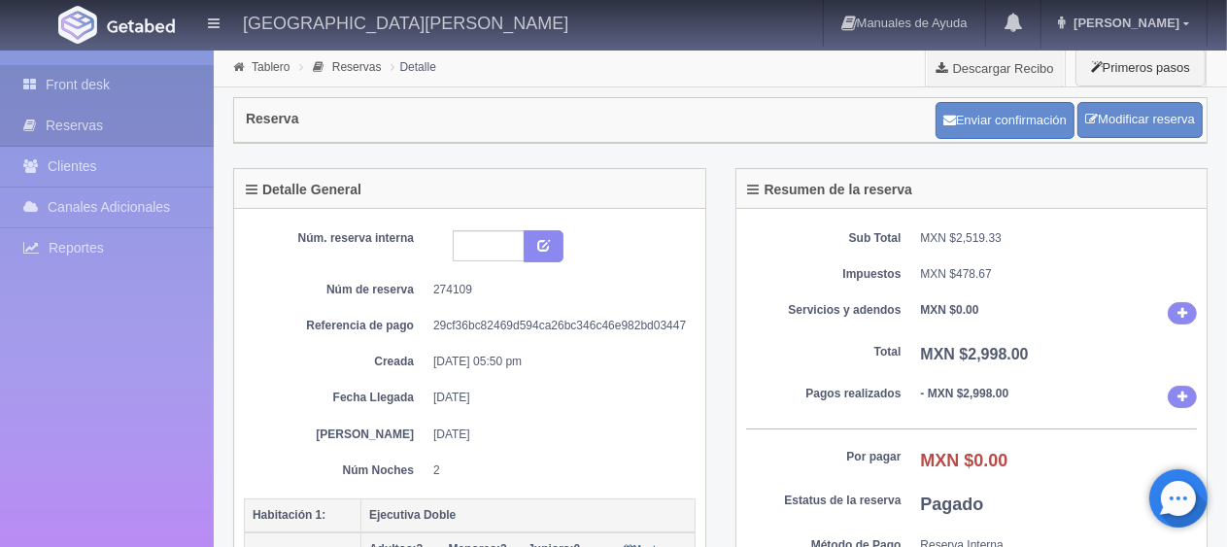
click at [67, 90] on link "Front desk" at bounding box center [107, 85] width 214 height 40
click at [135, 89] on link "Front desk" at bounding box center [107, 85] width 214 height 40
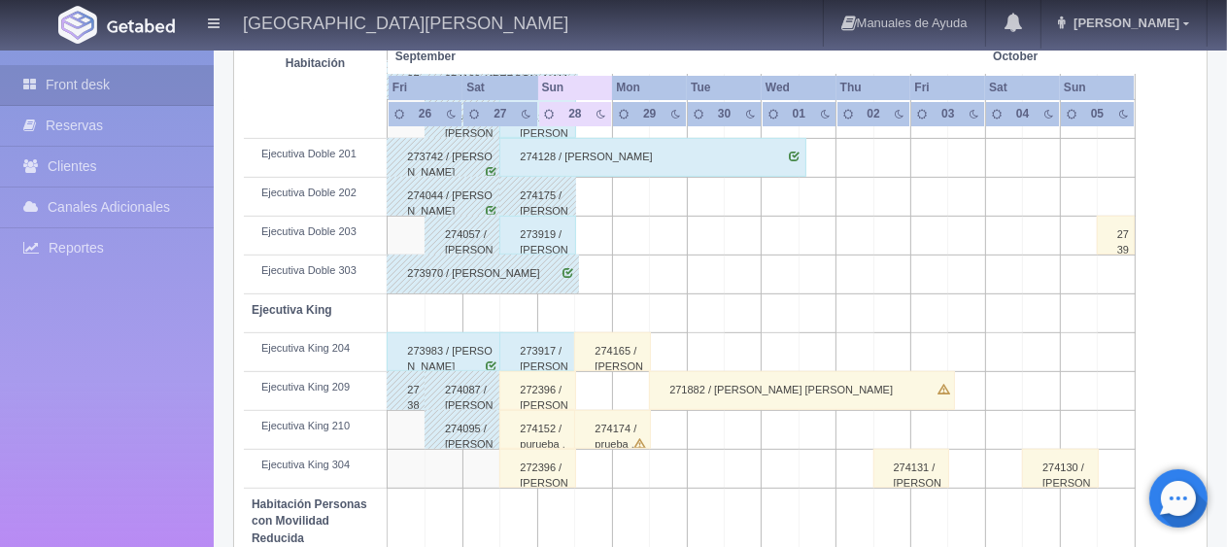
scroll to position [971, 0]
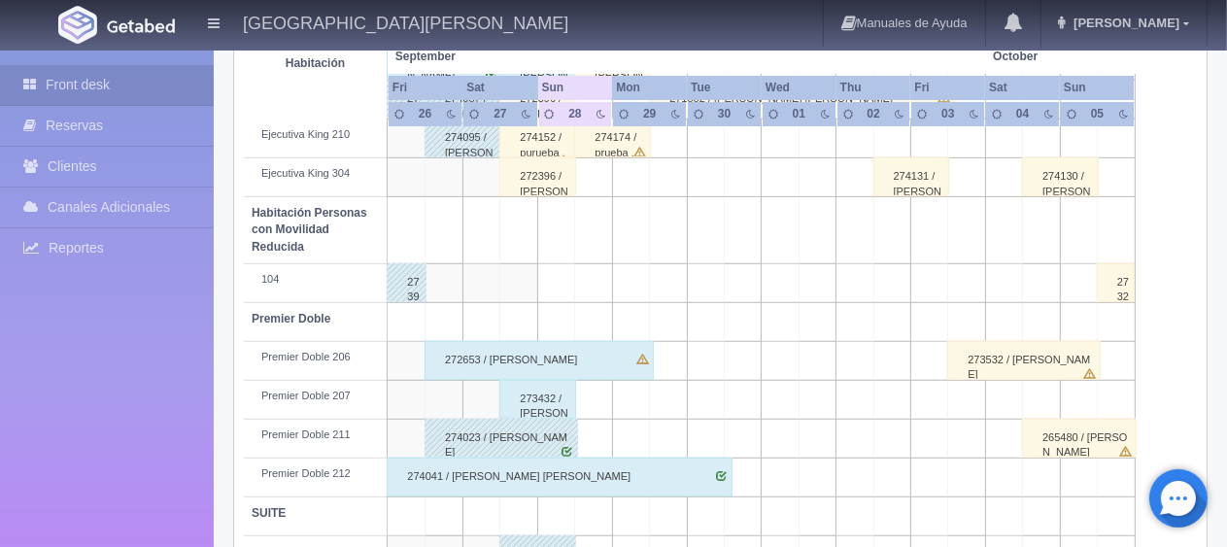
click at [498, 369] on div "272653 / [PERSON_NAME]" at bounding box center [538, 360] width 229 height 39
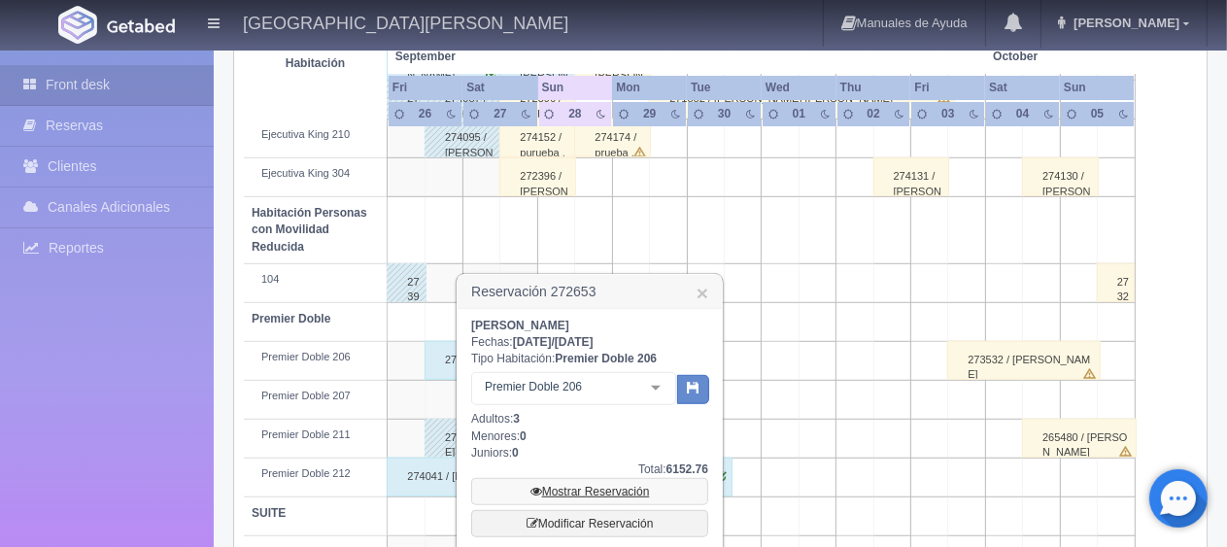
click at [574, 490] on link "Mostrar Reservación" at bounding box center [589, 491] width 237 height 27
